Goal: Information Seeking & Learning: Find specific fact

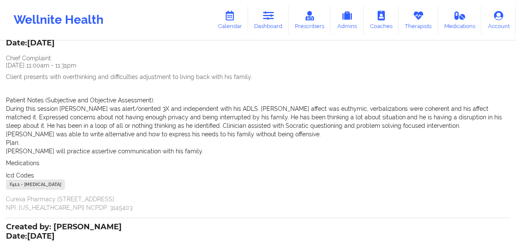
scroll to position [117, 0]
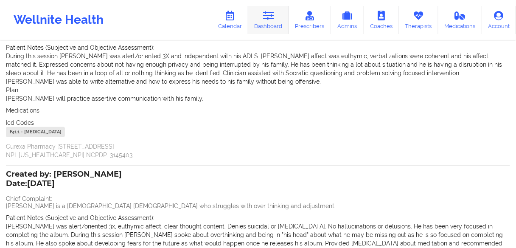
drag, startPoint x: 264, startPoint y: 27, endPoint x: 277, endPoint y: 31, distance: 14.3
click at [264, 27] on link "Dashboard" at bounding box center [268, 20] width 41 height 28
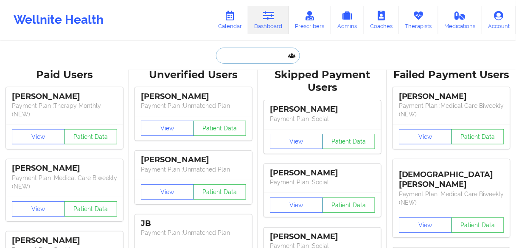
click at [258, 60] on input "text" at bounding box center [258, 55] width 84 height 16
paste input "[PERSON_NAME]"
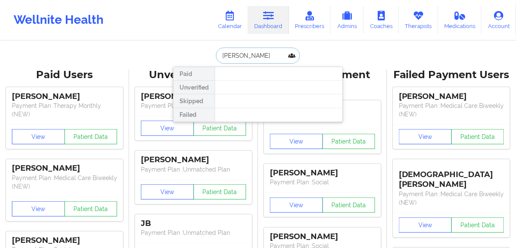
drag, startPoint x: 237, startPoint y: 55, endPoint x: 208, endPoint y: 48, distance: 29.6
click at [208, 48] on div "[PERSON_NAME] Paid Unverified Skipped Failed" at bounding box center [258, 55] width 170 height 16
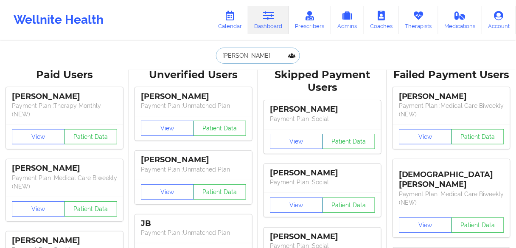
type input "[PERSON_NAME]"
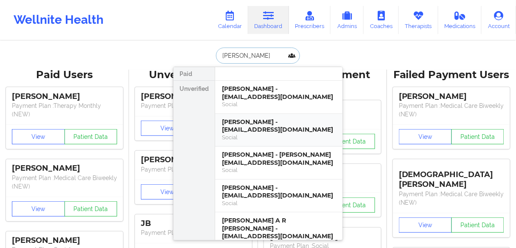
click at [273, 134] on div "Social" at bounding box center [279, 137] width 114 height 7
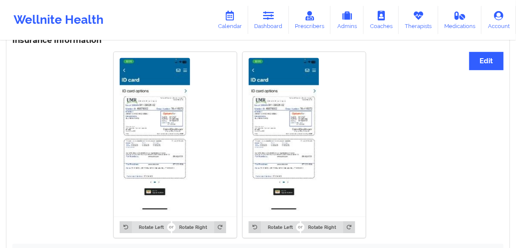
scroll to position [592, 0]
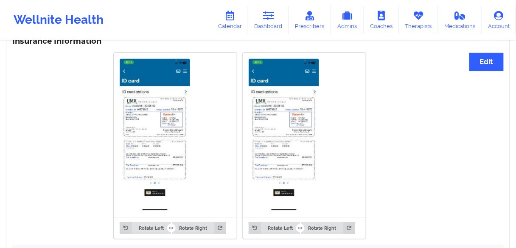
click at [154, 134] on img at bounding box center [155, 135] width 70 height 153
click at [155, 127] on img at bounding box center [155, 135] width 70 height 153
click at [159, 112] on img at bounding box center [155, 135] width 70 height 153
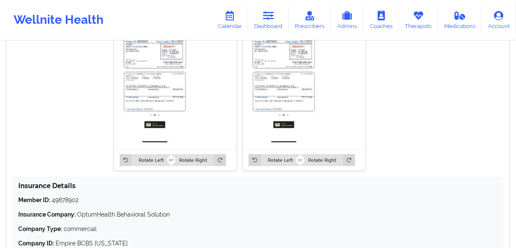
scroll to position [693, 0]
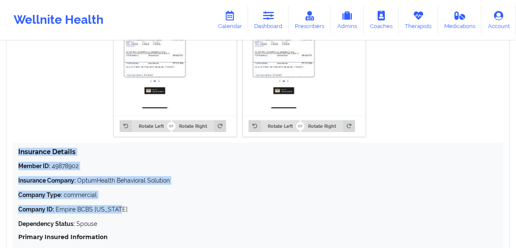
drag, startPoint x: 123, startPoint y: 212, endPoint x: 18, endPoint y: 154, distance: 120.7
click at [18, 154] on div "Insurance Details Member ID: 49878902 Insurance Company: OptumHealth Behavioral…" at bounding box center [257, 223] width 491 height 162
click at [430, 175] on div "Member ID: 49878902 Insurance Company: OptumHealth Behavioral Solution Company …" at bounding box center [257, 230] width 479 height 137
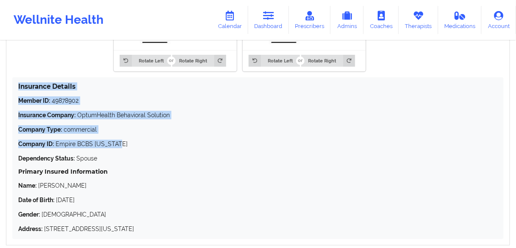
scroll to position [761, 0]
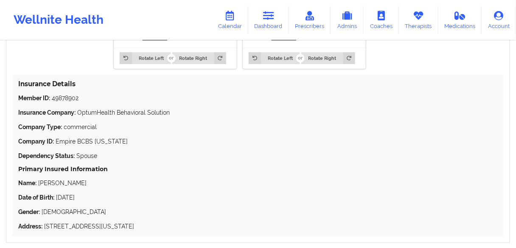
click at [141, 165] on h5 "Primary Insured Information" at bounding box center [257, 169] width 479 height 8
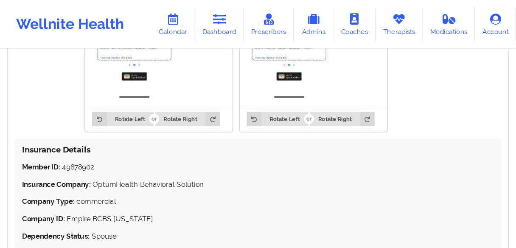
scroll to position [729, 0]
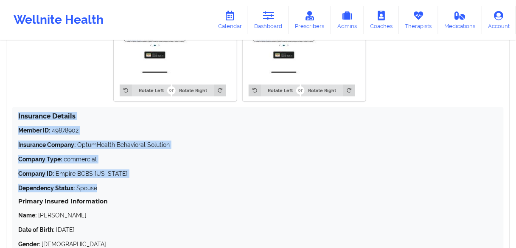
drag, startPoint x: 87, startPoint y: 188, endPoint x: 18, endPoint y: 114, distance: 101.7
click at [17, 112] on div "Insurance Details Member ID: 49878902 Insurance Company: OptumHealth Behavioral…" at bounding box center [257, 188] width 491 height 162
copy div "Insurance Details Member ID: 49878902 Insurance Company: OptumHealth Behavioral…"
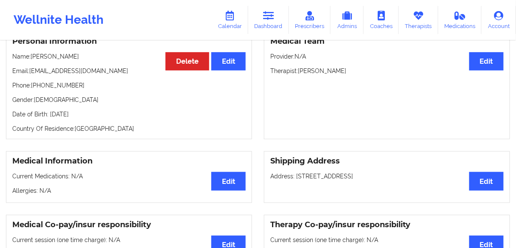
scroll to position [0, 0]
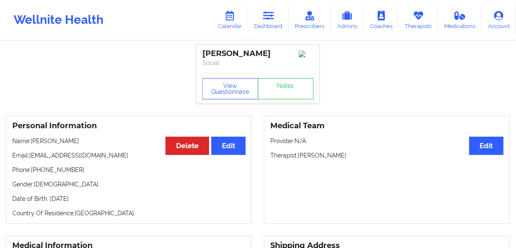
drag, startPoint x: 100, startPoint y: 204, endPoint x: 10, endPoint y: 141, distance: 109.9
click at [10, 141] on div "Personal Information Edit Delete Name: [PERSON_NAME] Email: [PERSON_NAME][EMAIL…" at bounding box center [129, 169] width 246 height 108
copy div "Name: [PERSON_NAME] Email: [EMAIL_ADDRESS][DOMAIN_NAME] Phone: [PHONE_NUMBER] G…"
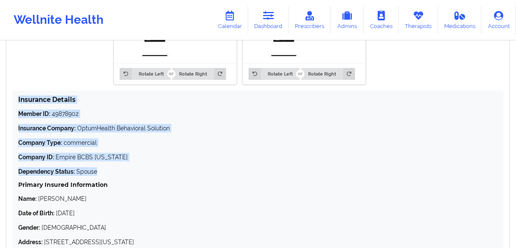
scroll to position [746, 0]
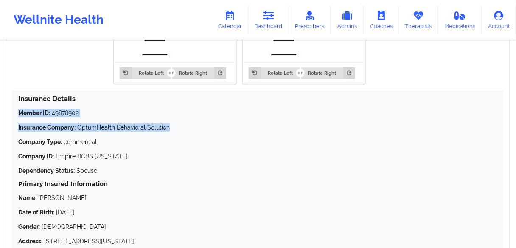
drag, startPoint x: 176, startPoint y: 128, endPoint x: 122, endPoint y: 112, distance: 56.3
click at [14, 113] on div "Insurance Details Member ID: 49878902 Insurance Company: OptumHealth Behavioral…" at bounding box center [257, 170] width 491 height 162
drag, startPoint x: 118, startPoint y: 111, endPoint x: 110, endPoint y: 111, distance: 8.5
click at [117, 111] on p "Member ID: 49878902" at bounding box center [257, 113] width 479 height 8
click at [87, 114] on p "Member ID: 49878902" at bounding box center [257, 113] width 479 height 8
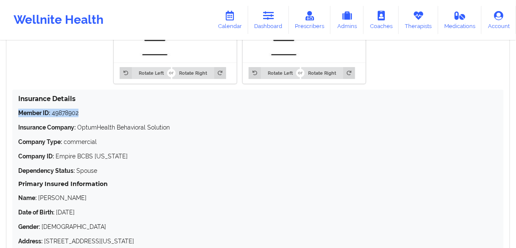
drag, startPoint x: 86, startPoint y: 116, endPoint x: 254, endPoint y: 112, distance: 168.0
click at [15, 115] on div "Insurance Details Member ID: 49878902 Insurance Company: OptumHealth Behavioral…" at bounding box center [257, 170] width 491 height 162
copy p "Member ID: 49878902"
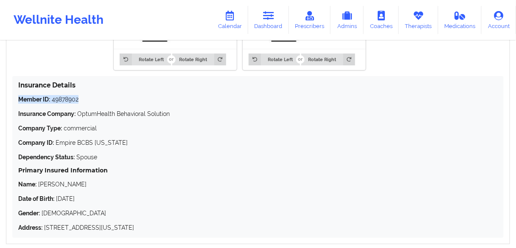
scroll to position [780, 0]
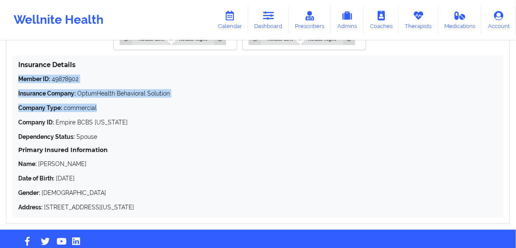
drag, startPoint x: 101, startPoint y: 112, endPoint x: 366, endPoint y: 91, distance: 265.5
click at [17, 78] on div "Insurance Details Member ID: 49878902 Insurance Company: OptumHealth Behavioral…" at bounding box center [257, 137] width 491 height 162
copy div "Member ID: 49878902 Insurance Company: OptumHealth Behavioral Solution Company …"
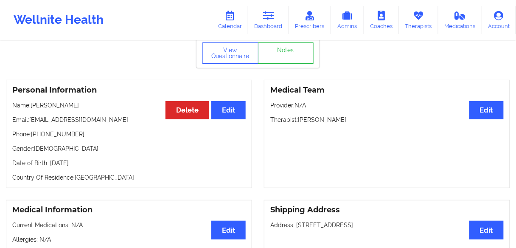
scroll to position [34, 0]
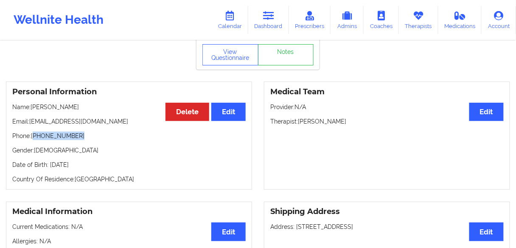
drag, startPoint x: 78, startPoint y: 140, endPoint x: 34, endPoint y: 139, distance: 44.1
click at [34, 139] on p "Phone: [PHONE_NUMBER]" at bounding box center [128, 135] width 233 height 8
copy p "[PHONE_NUMBER]"
click at [274, 22] on link "Dashboard" at bounding box center [268, 20] width 41 height 28
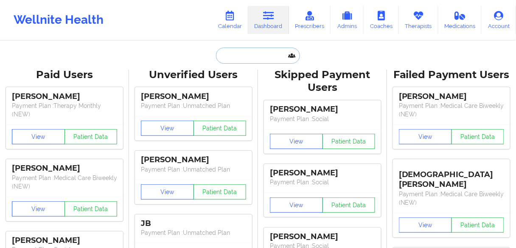
click at [256, 56] on input "text" at bounding box center [258, 55] width 84 height 16
paste input "[PERSON_NAME]"
type input "[PERSON_NAME]"
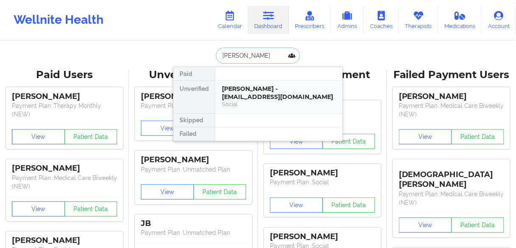
click at [265, 87] on div "[PERSON_NAME] - [EMAIL_ADDRESS][DOMAIN_NAME]" at bounding box center [279, 93] width 114 height 16
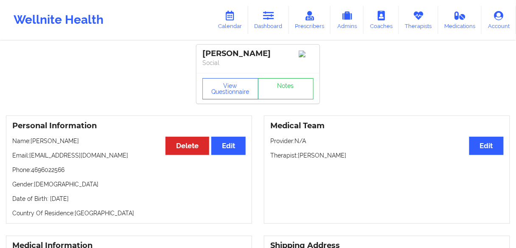
click at [56, 173] on p "Phone: [PHONE_NUMBER]" at bounding box center [128, 169] width 233 height 8
copy p "4696022566"
drag, startPoint x: 89, startPoint y: 143, endPoint x: 48, endPoint y: 144, distance: 41.2
click at [48, 144] on p "Name: [PERSON_NAME]" at bounding box center [128, 141] width 233 height 8
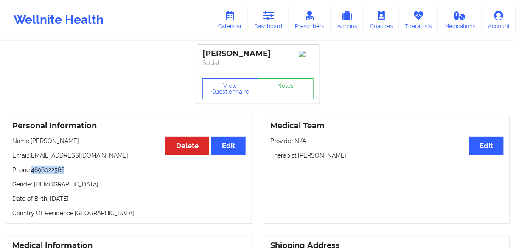
copy p "Del Pi Mohan"
click at [235, 22] on link "Calendar" at bounding box center [230, 20] width 36 height 28
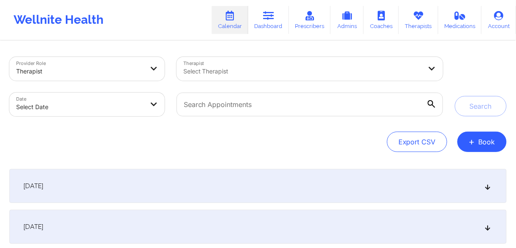
click at [209, 70] on div at bounding box center [302, 71] width 239 height 10
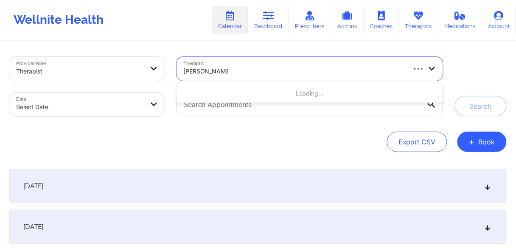
type input "[PERSON_NAME]"
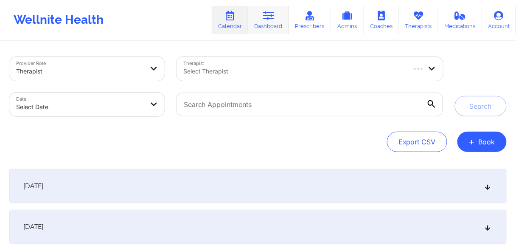
click at [268, 16] on icon at bounding box center [268, 15] width 11 height 9
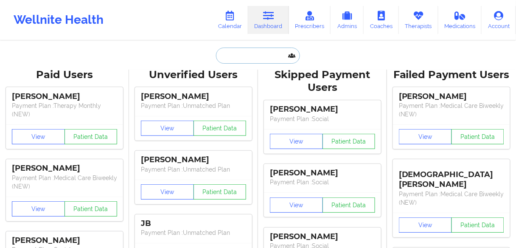
click at [241, 52] on input "text" at bounding box center [258, 55] width 84 height 16
paste input "[PERSON_NAME]"
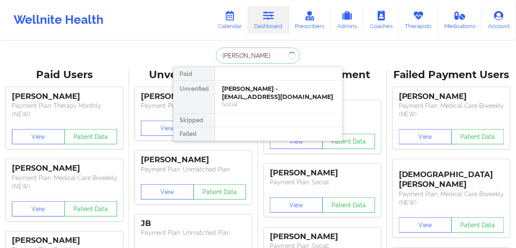
click at [264, 53] on input "[PERSON_NAME]" at bounding box center [258, 55] width 84 height 16
type input "[PERSON_NAME]"
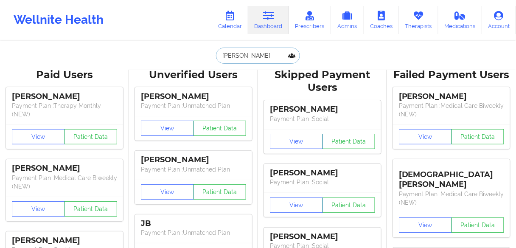
click at [267, 55] on input "[PERSON_NAME]" at bounding box center [258, 55] width 84 height 16
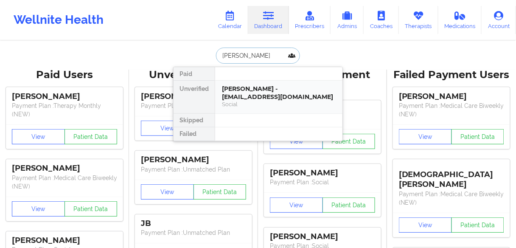
click at [249, 96] on div "[PERSON_NAME] - [EMAIL_ADDRESS][DOMAIN_NAME]" at bounding box center [279, 93] width 114 height 16
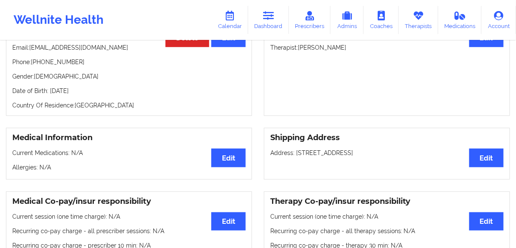
scroll to position [68, 0]
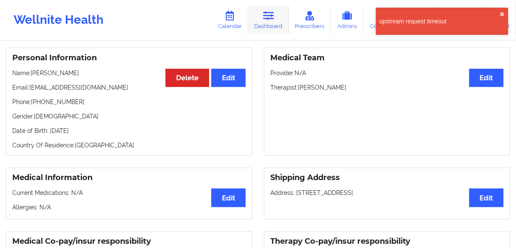
click at [276, 25] on link "Dashboard" at bounding box center [268, 20] width 41 height 28
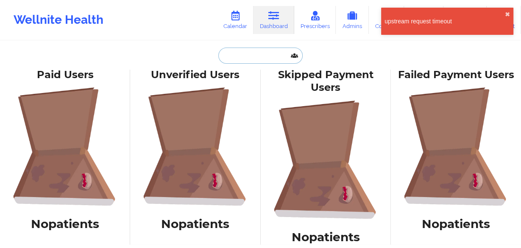
click at [253, 54] on input "text" at bounding box center [260, 55] width 84 height 16
paste input "[PERSON_NAME]"
type input "[PERSON_NAME]"
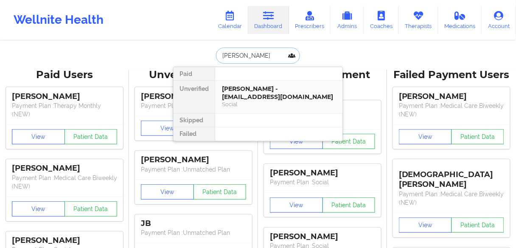
click at [242, 95] on div "[PERSON_NAME] - [EMAIL_ADDRESS][DOMAIN_NAME]" at bounding box center [279, 93] width 114 height 16
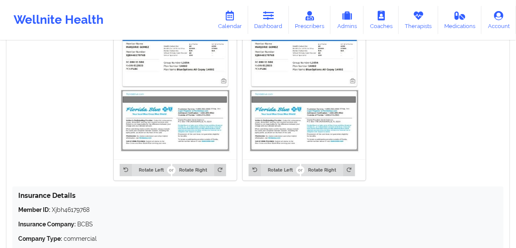
scroll to position [712, 0]
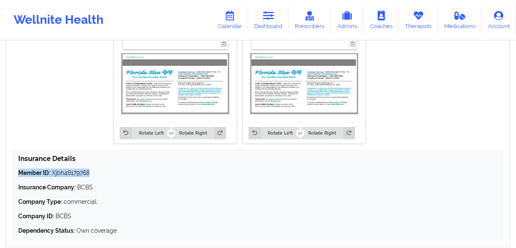
drag, startPoint x: 99, startPoint y: 173, endPoint x: 16, endPoint y: 172, distance: 83.5
click at [16, 172] on div "Insurance Details Member ID: Xjbh46179768 Insurance Company: BCBS Company Type:…" at bounding box center [257, 194] width 491 height 91
copy p "Member ID: Xjbh46179768"
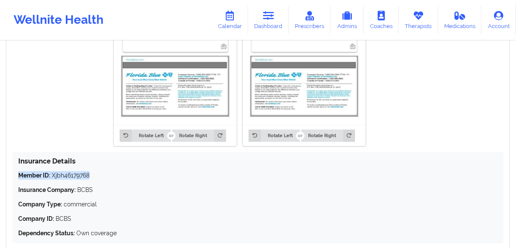
scroll to position [752, 0]
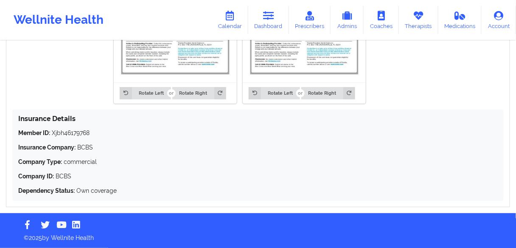
drag, startPoint x: 94, startPoint y: 138, endPoint x: 103, endPoint y: 139, distance: 9.0
click at [94, 138] on div "Member ID: Xjbh46179768 Insurance Company: BCBS Company Type: commercial Compan…" at bounding box center [257, 161] width 479 height 66
click at [103, 135] on p "Member ID: Xjbh46179768" at bounding box center [257, 132] width 479 height 8
drag, startPoint x: 109, startPoint y: 135, endPoint x: 14, endPoint y: 129, distance: 95.2
click at [14, 129] on div "Insurance Details Member ID: Xjbh46179768 Insurance Company: BCBS Company Type:…" at bounding box center [257, 154] width 491 height 91
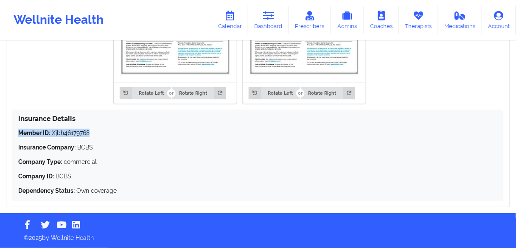
copy p "Member ID: Xjbh46179768"
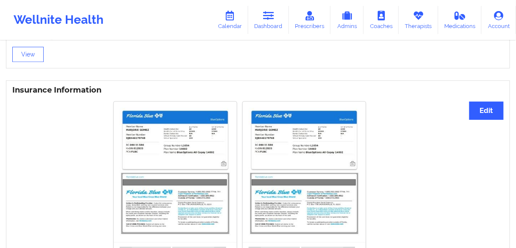
scroll to position [645, 0]
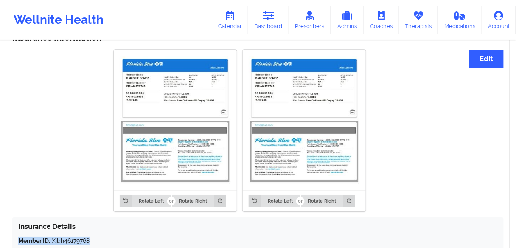
click at [196, 92] on img at bounding box center [175, 120] width 111 height 128
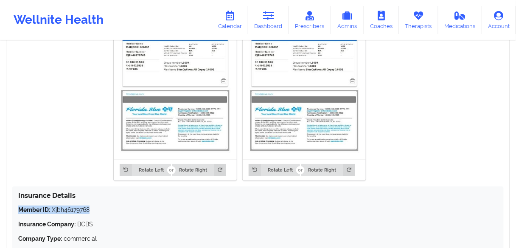
scroll to position [712, 0]
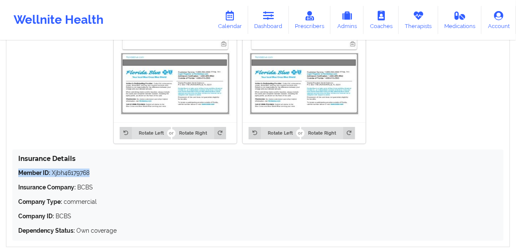
click at [89, 172] on p "Member ID: Xjbh46179768" at bounding box center [257, 172] width 479 height 8
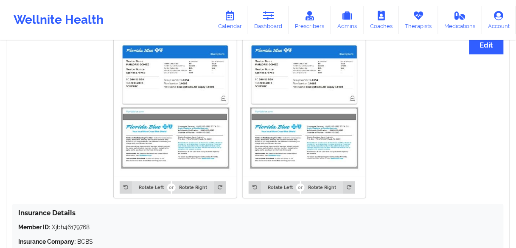
scroll to position [611, 0]
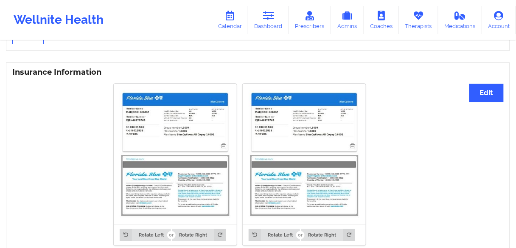
click at [156, 119] on img at bounding box center [175, 153] width 111 height 128
click at [492, 86] on button "Edit" at bounding box center [486, 93] width 34 height 18
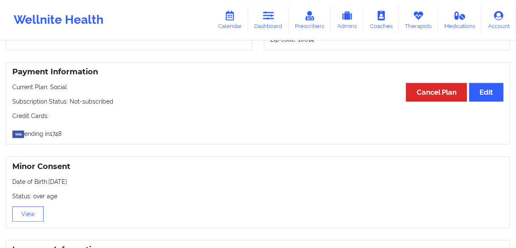
scroll to position [475, 0]
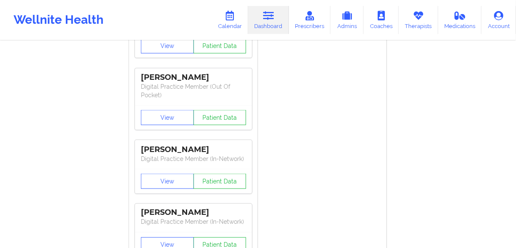
scroll to position [1817, 0]
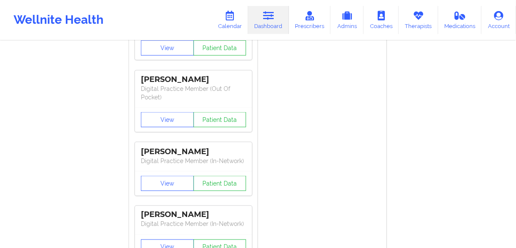
click at [267, 19] on icon at bounding box center [268, 15] width 11 height 9
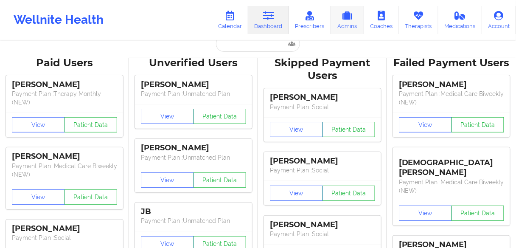
scroll to position [10, 0]
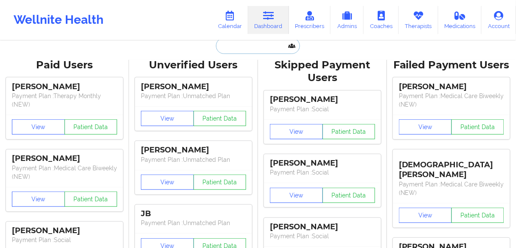
click at [236, 47] on input "text" at bounding box center [258, 46] width 84 height 16
paste input "[PERSON_NAME]"
type input "[PERSON_NAME]"
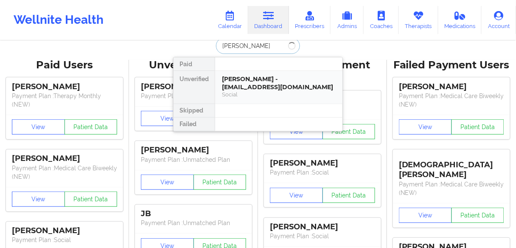
click at [240, 82] on div "[PERSON_NAME] - [EMAIL_ADDRESS][DOMAIN_NAME]" at bounding box center [279, 83] width 114 height 16
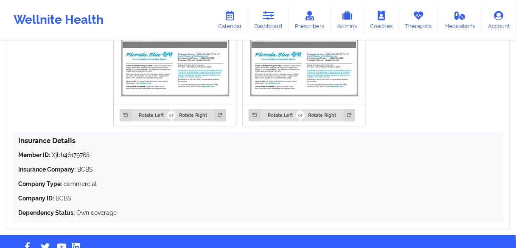
scroll to position [718, 0]
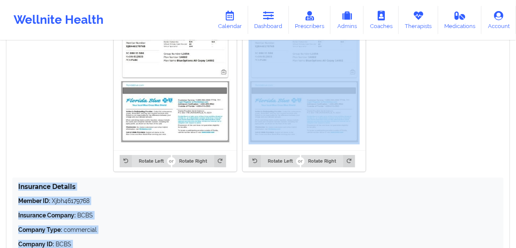
drag, startPoint x: 119, startPoint y: 226, endPoint x: 27, endPoint y: 193, distance: 97.8
click at [24, 182] on div "Insurance Details Member ID: Xjbh46179768 Insurance Company: BCBS Company Type:…" at bounding box center [257, 222] width 491 height 91
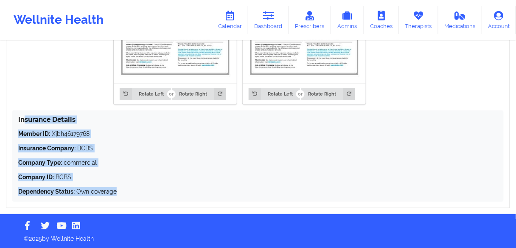
scroll to position [752, 0]
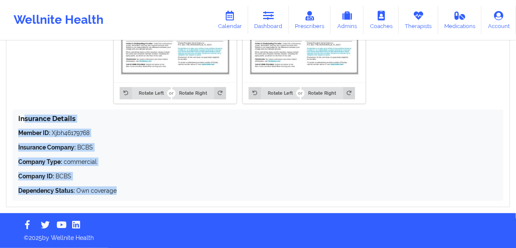
click at [142, 188] on p "Dependency Status: Own coverage" at bounding box center [257, 190] width 479 height 8
drag, startPoint x: 112, startPoint y: 195, endPoint x: 18, endPoint y: 134, distance: 111.9
click at [18, 134] on div "Insurance Details Member ID: Xjbh46179768 Insurance Company: BCBS Company Type:…" at bounding box center [257, 154] width 491 height 91
click at [104, 140] on div "Member ID: Xjbh46179768 Insurance Company: BCBS Company Type: commercial Compan…" at bounding box center [257, 161] width 479 height 66
click at [99, 133] on p "Member ID: Xjbh46179768" at bounding box center [257, 132] width 479 height 8
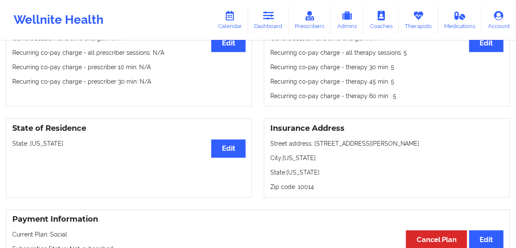
scroll to position [277, 0]
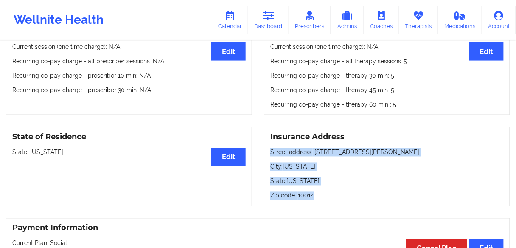
drag, startPoint x: 319, startPoint y: 200, endPoint x: 270, endPoint y: 145, distance: 73.3
click at [270, 145] on div "Insurance Address Street address: [STREET_ADDRESS][PERSON_NAME][US_STATE][US_ST…" at bounding box center [387, 166] width 246 height 79
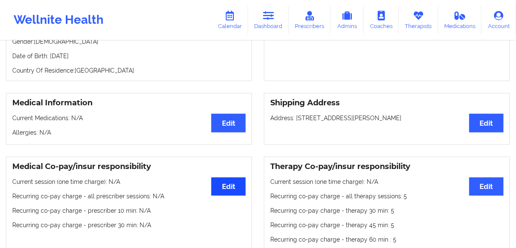
scroll to position [108, 0]
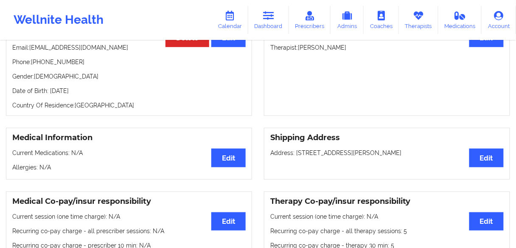
drag, startPoint x: 405, startPoint y: 156, endPoint x: 500, endPoint y: 171, distance: 96.2
click at [326, 154] on p "Address: [STREET_ADDRESS][PERSON_NAME]" at bounding box center [386, 152] width 233 height 8
click at [268, 15] on icon at bounding box center [268, 15] width 11 height 9
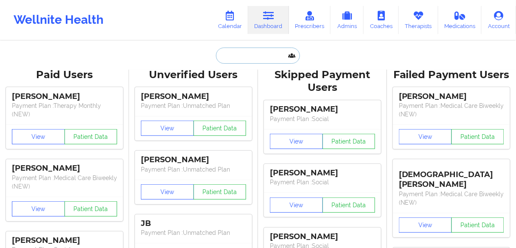
click at [237, 55] on input "text" at bounding box center [258, 55] width 84 height 16
paste input "[PERSON_NAME]"
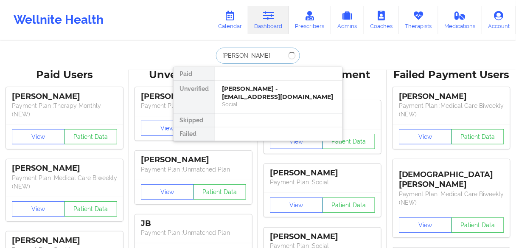
type input "[PERSON_NAME]"
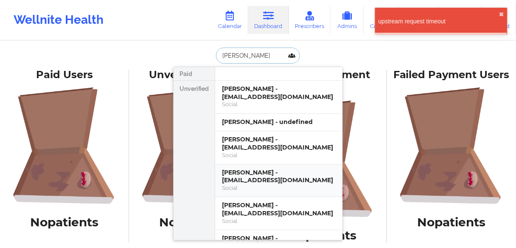
click at [242, 180] on div "[PERSON_NAME] - [EMAIL_ADDRESS][DOMAIN_NAME]" at bounding box center [279, 176] width 114 height 16
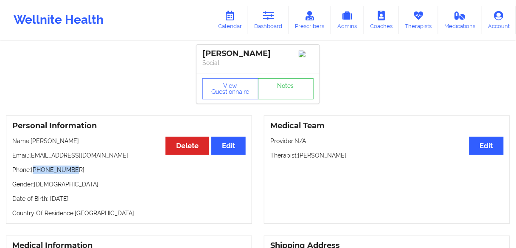
drag, startPoint x: 67, startPoint y: 172, endPoint x: 34, endPoint y: 172, distance: 32.7
click at [34, 172] on p "Phone: [PHONE_NUMBER]" at bounding box center [128, 169] width 233 height 8
copy p "16463738424"
drag, startPoint x: 271, startPoint y: 19, endPoint x: 265, endPoint y: 24, distance: 7.2
click at [271, 19] on icon at bounding box center [268, 15] width 11 height 9
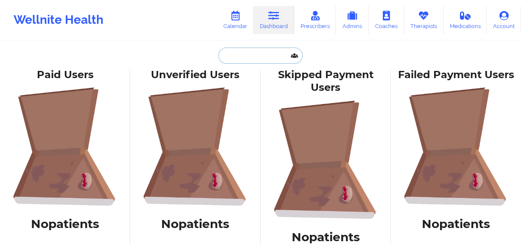
click at [247, 57] on input "text" at bounding box center [260, 55] width 84 height 16
paste input "[PERSON_NAME] [PERSON_NAME]"
type input "[PERSON_NAME] [PERSON_NAME]"
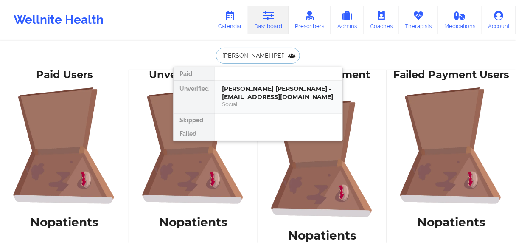
click at [245, 94] on div "[PERSON_NAME] [PERSON_NAME] - [EMAIL_ADDRESS][DOMAIN_NAME]" at bounding box center [279, 93] width 114 height 16
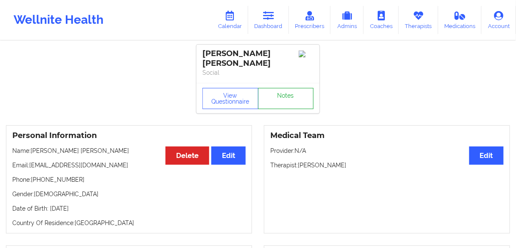
click at [276, 89] on link "Notes" at bounding box center [286, 98] width 56 height 21
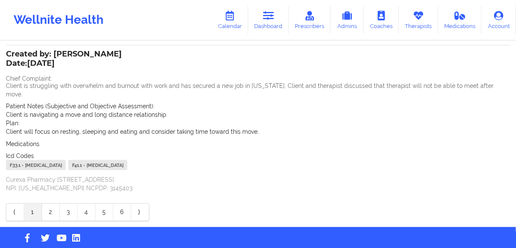
scroll to position [205, 0]
